Goal: Answer question/provide support: Share knowledge or assist other users

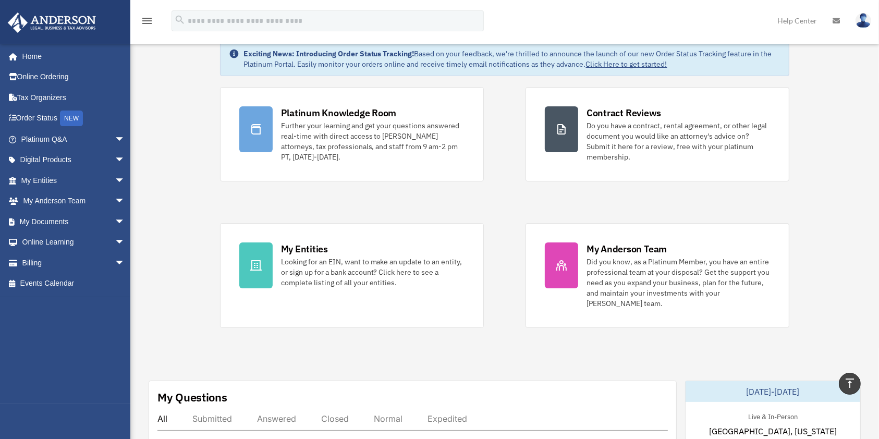
scroll to position [31, 0]
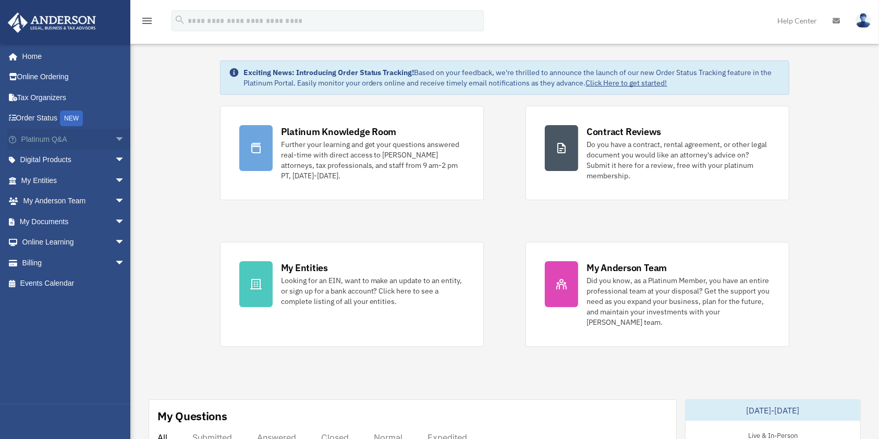
click at [39, 134] on link "Platinum Q&A arrow_drop_down" at bounding box center [73, 139] width 133 height 21
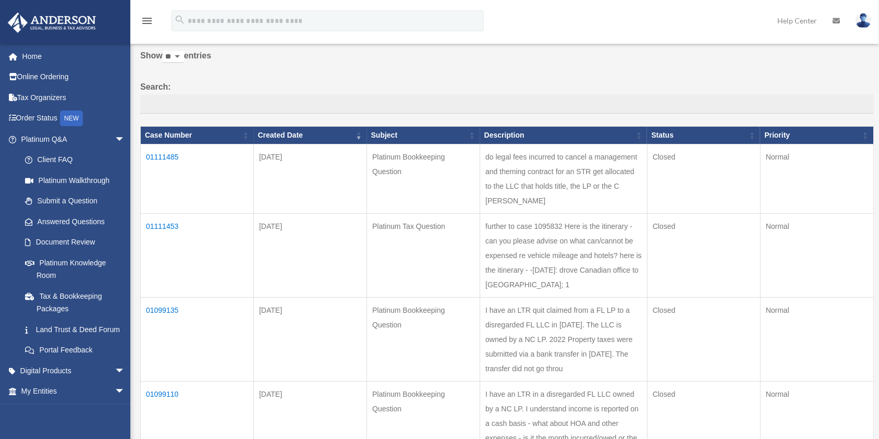
scroll to position [139, 0]
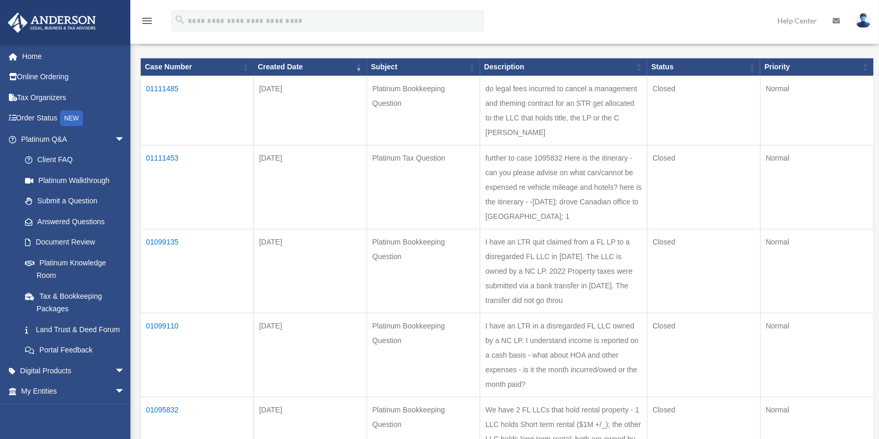
click at [166, 169] on td "01111453" at bounding box center [197, 187] width 113 height 84
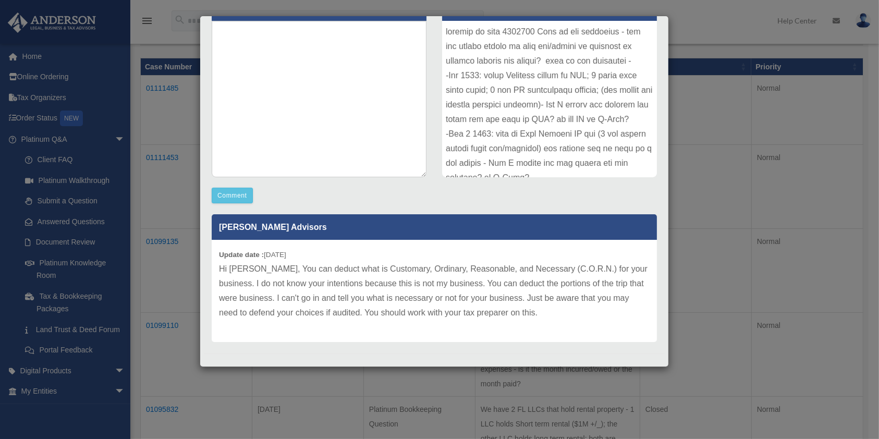
scroll to position [152, 0]
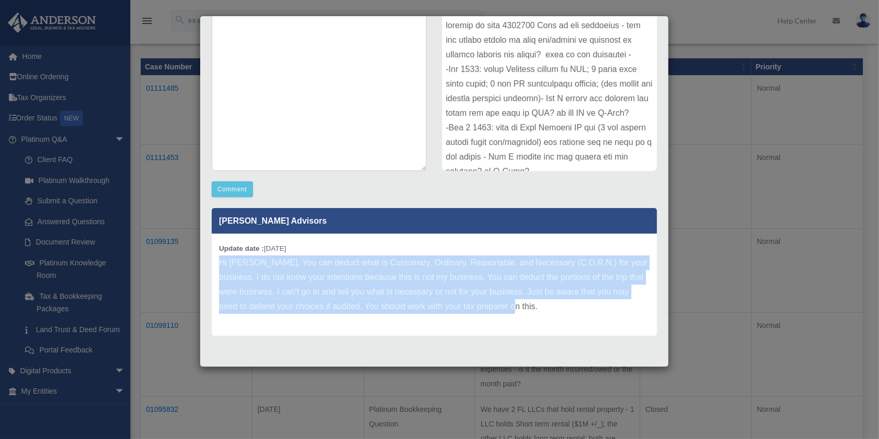
drag, startPoint x: 217, startPoint y: 257, endPoint x: 592, endPoint y: 331, distance: 382.2
click at [592, 331] on div "Update date : [DATE] Hi [PERSON_NAME], You can deduct what is Customary, Ordina…" at bounding box center [434, 285] width 445 height 102
click at [492, 297] on p "Hi [PERSON_NAME], You can deduct what is Customary, Ordinary, Reasonable, and N…" at bounding box center [434, 285] width 431 height 58
copy p "Hi [PERSON_NAME], You can deduct what is Customary, Ordinary, Reasonable, and N…"
